Goal: Navigation & Orientation: Find specific page/section

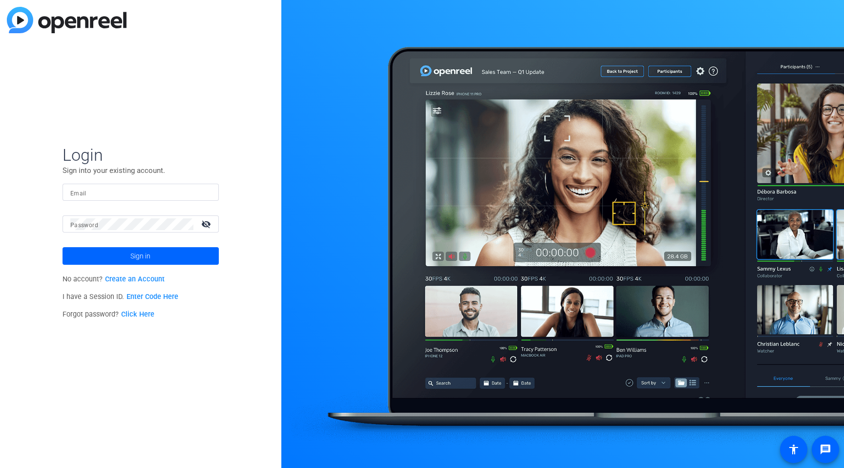
click at [108, 196] on input "Email" at bounding box center [140, 193] width 141 height 12
type input "[PERSON_NAME][EMAIL_ADDRESS][PERSON_NAME][PERSON_NAME][DOMAIN_NAME]"
click at [143, 253] on span "Sign in" at bounding box center [140, 256] width 20 height 24
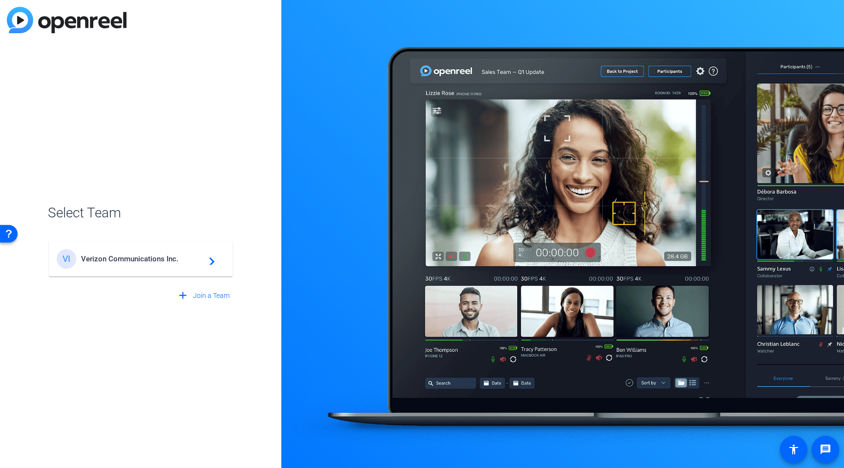
click at [138, 267] on div "VI Verizon Communications Inc. navigate_next" at bounding box center [141, 259] width 168 height 20
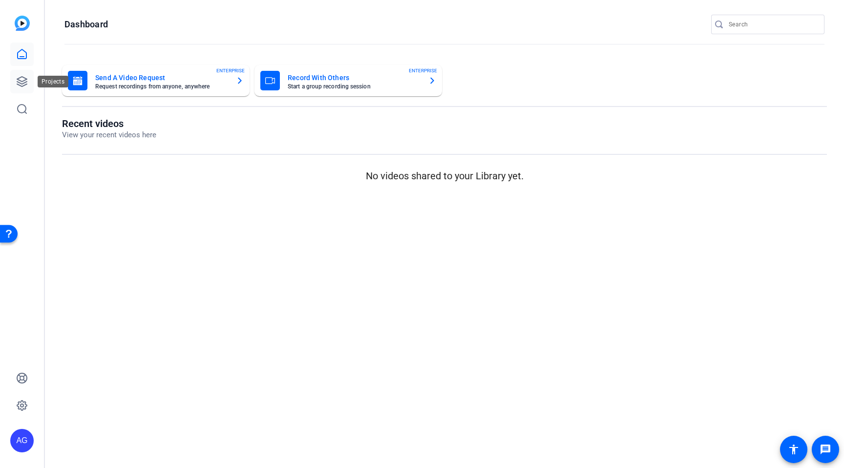
click at [15, 92] on link at bounding box center [21, 81] width 23 height 23
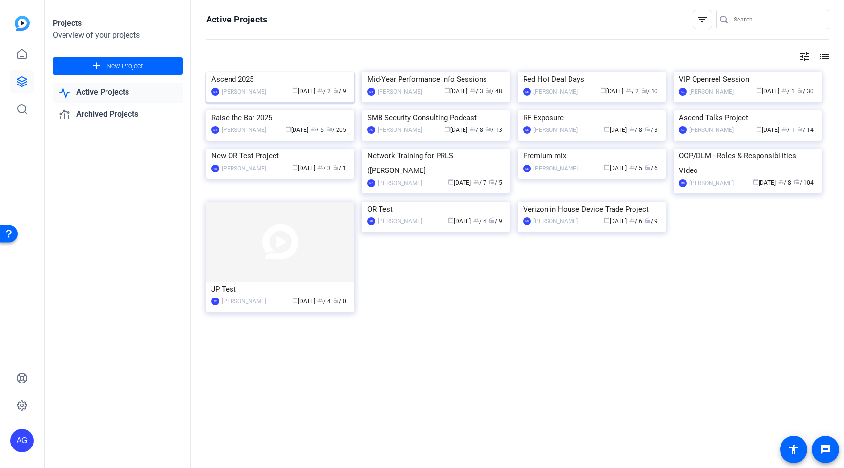
click at [280, 72] on img at bounding box center [280, 72] width 148 height 0
